Goal: Information Seeking & Learning: Learn about a topic

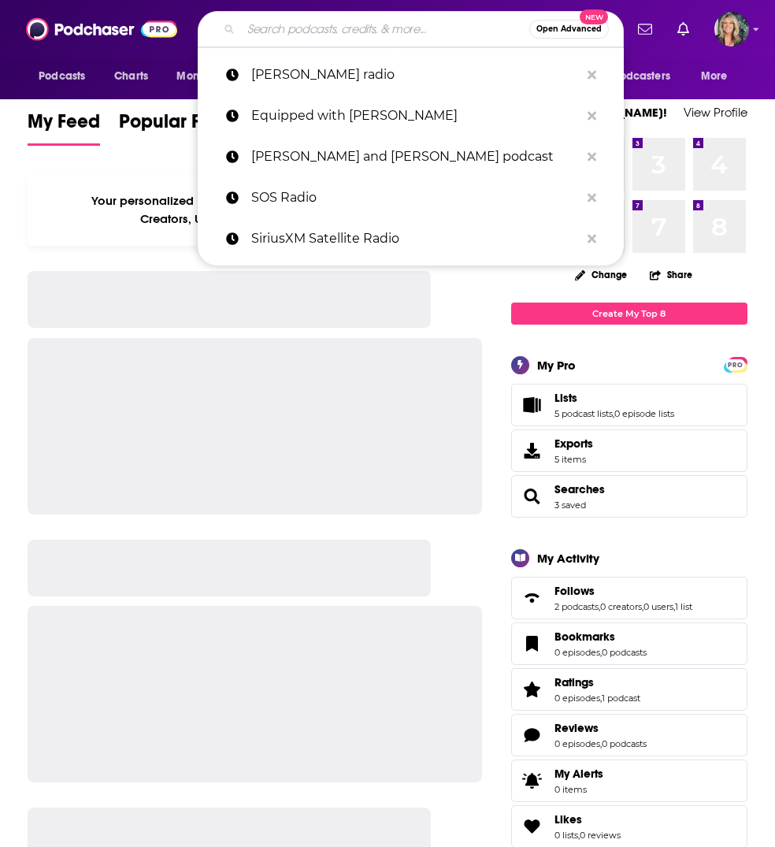
click at [260, 26] on input "Search podcasts, credits, & more..." at bounding box center [385, 29] width 288 height 25
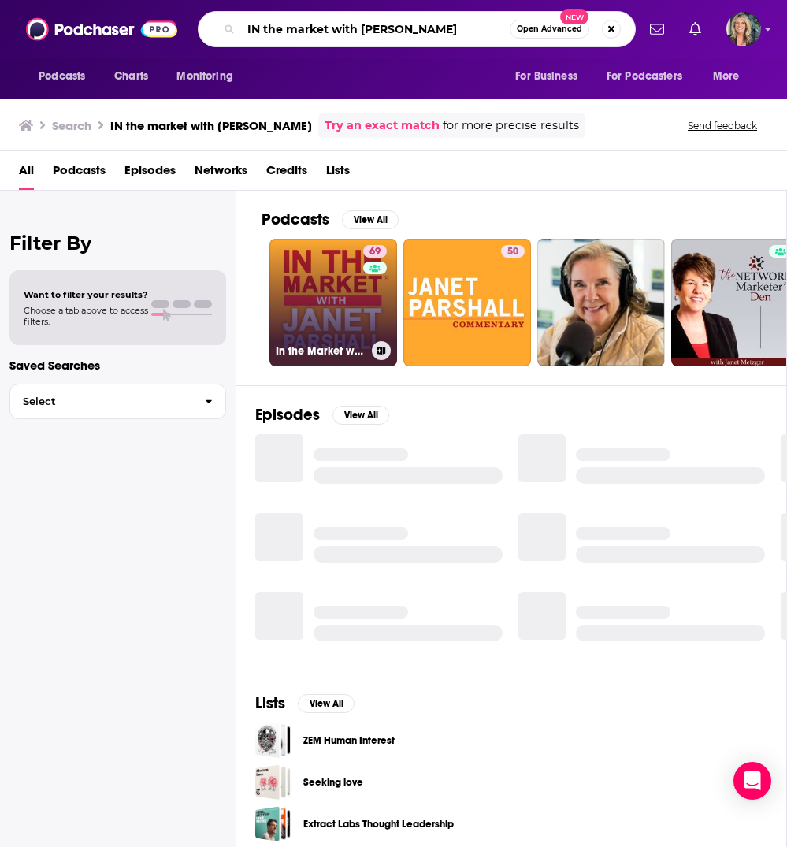
type input "IN the market with [PERSON_NAME]"
click at [331, 302] on link "69 In the Market with [PERSON_NAME]" at bounding box center [333, 303] width 128 height 128
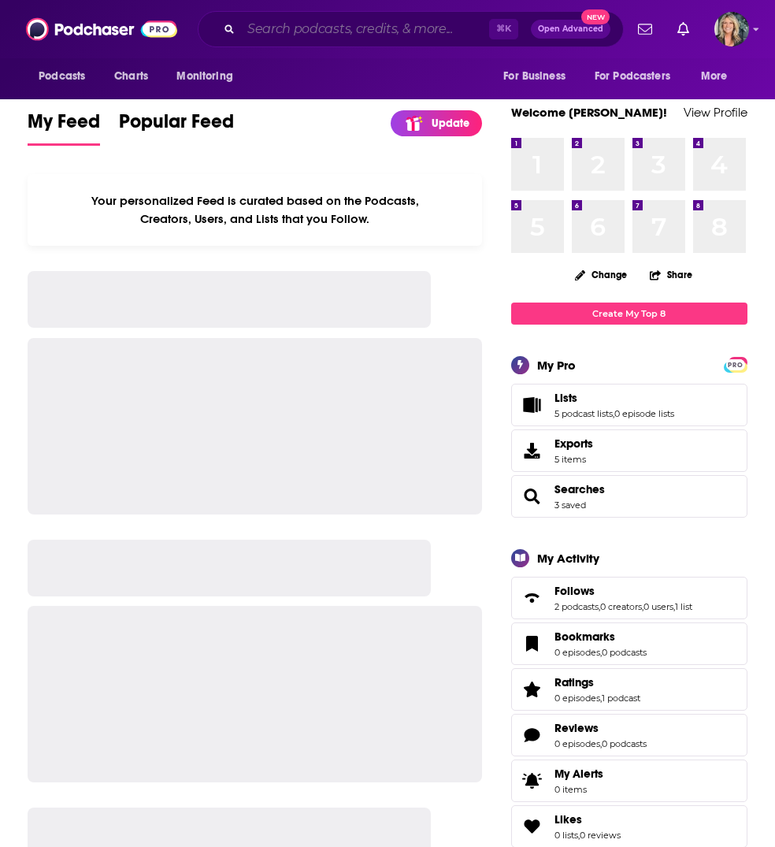
click at [276, 35] on input "Search podcasts, credits, & more..." at bounding box center [365, 29] width 248 height 25
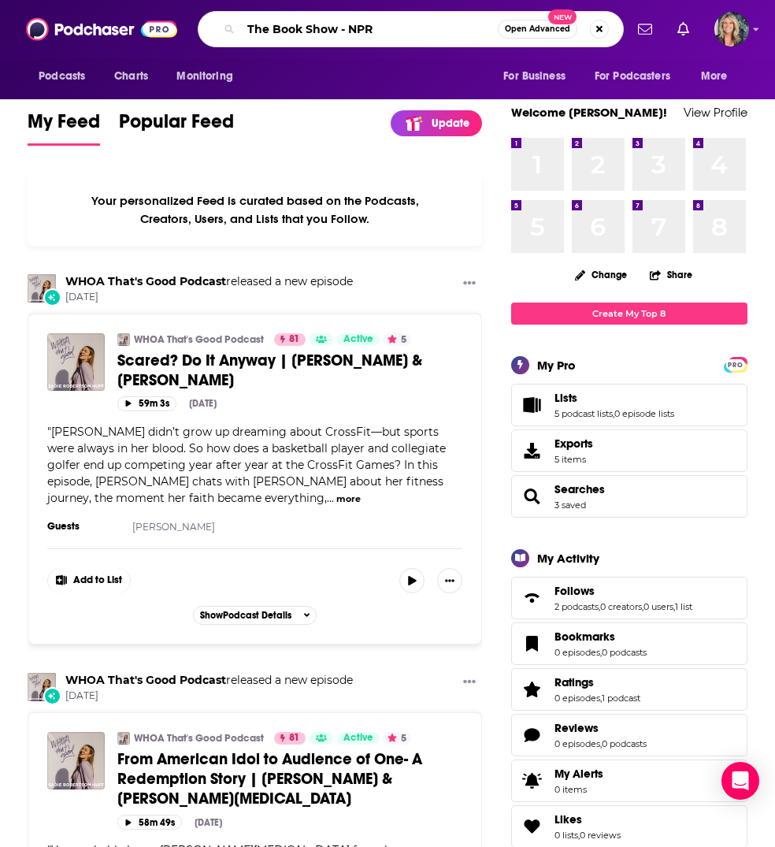
type input "The Book Show - NPR"
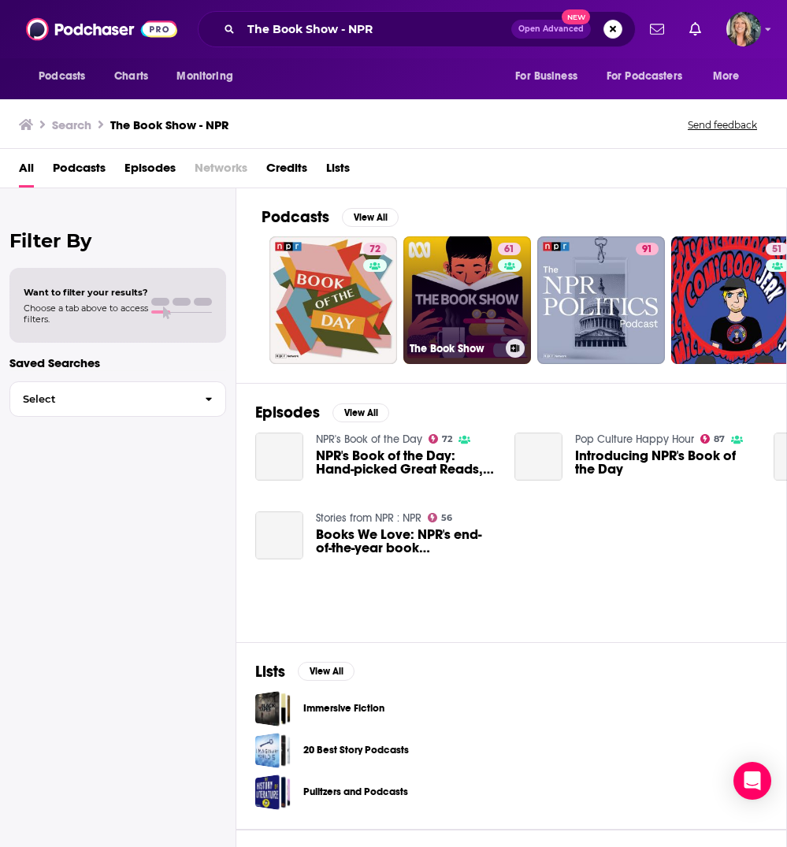
click at [478, 300] on link "61 The Book Show" at bounding box center [467, 300] width 128 height 128
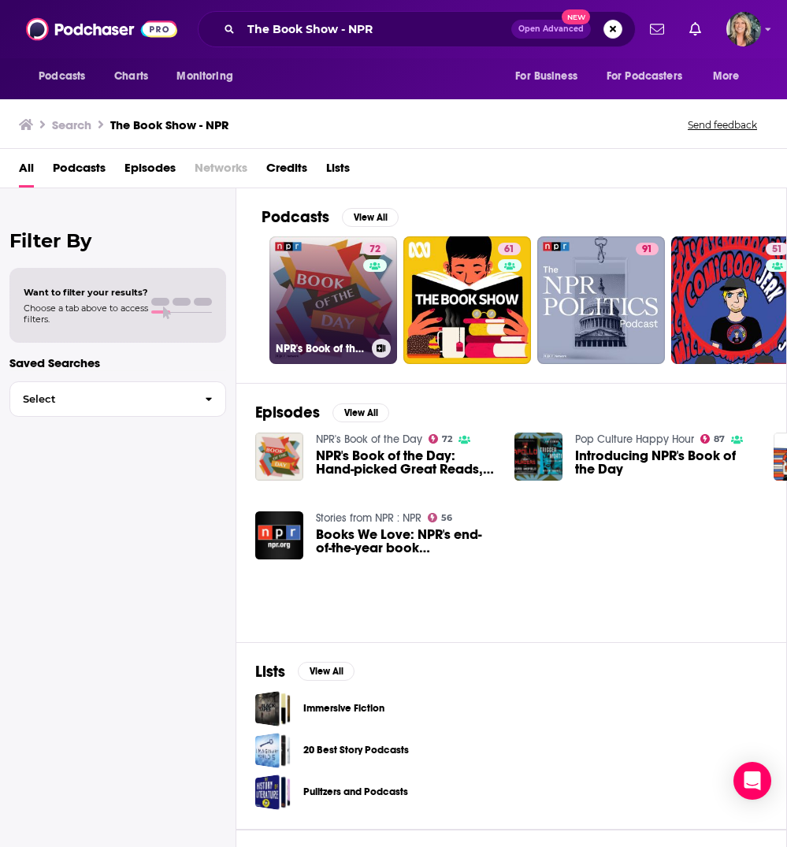
click at [324, 300] on link "72 NPR's Book of the Day" at bounding box center [333, 300] width 128 height 128
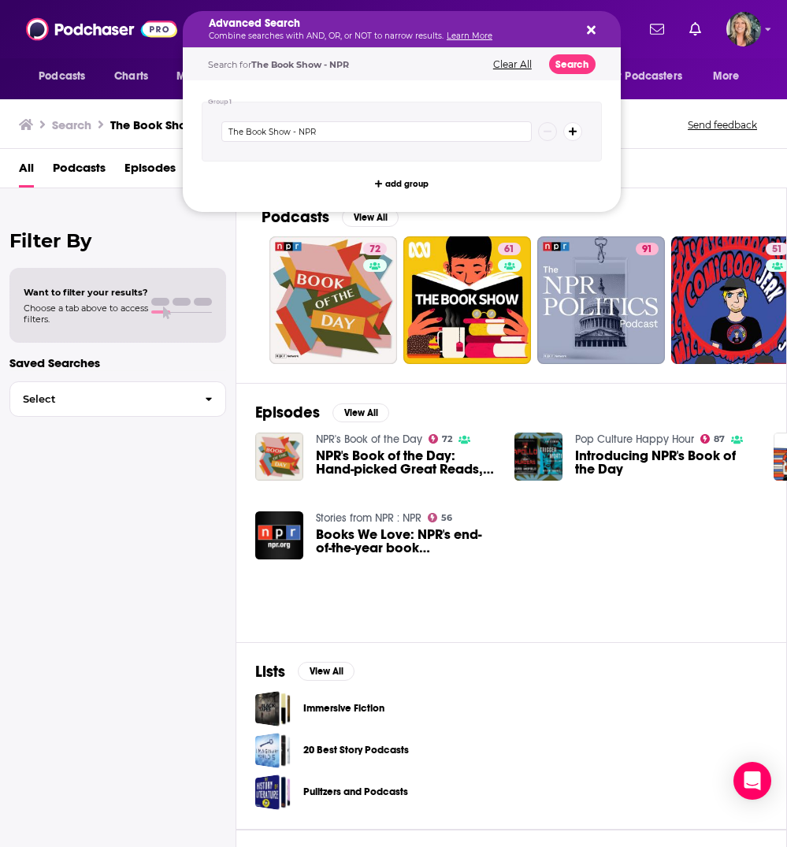
drag, startPoint x: 398, startPoint y: 34, endPoint x: 365, endPoint y: 28, distance: 32.8
click at [678, 139] on div "Search The Book Show - NPR Send feedback" at bounding box center [393, 122] width 787 height 54
click at [325, 132] on input "The Book Show - NPR" at bounding box center [376, 131] width 310 height 20
type input "The Book Show - [PERSON_NAME]"
click at [569, 59] on button "Search" at bounding box center [572, 64] width 46 height 20
